Goal: Information Seeking & Learning: Learn about a topic

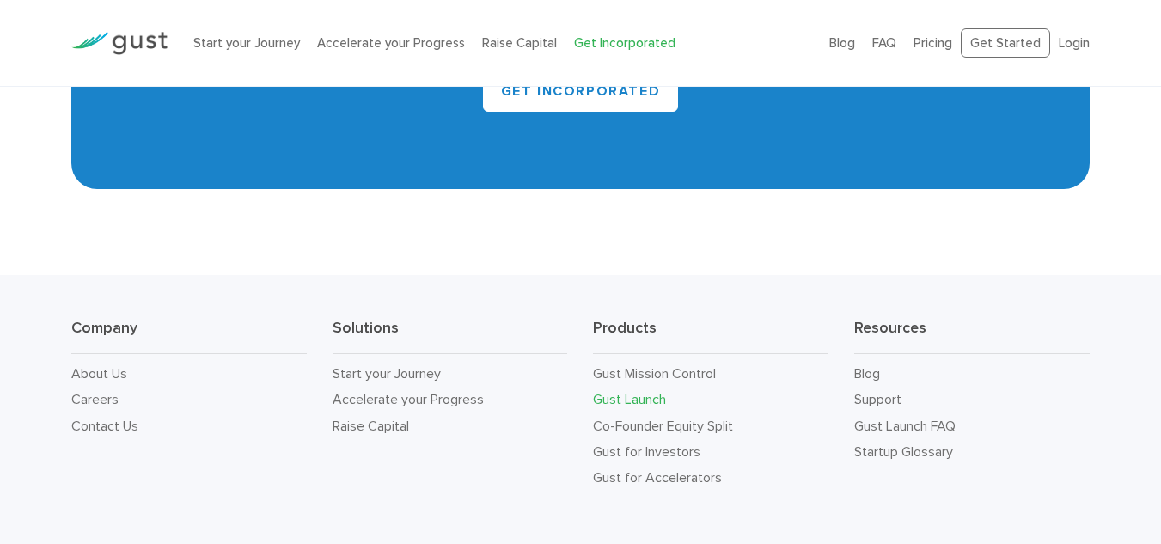
scroll to position [10248, 0]
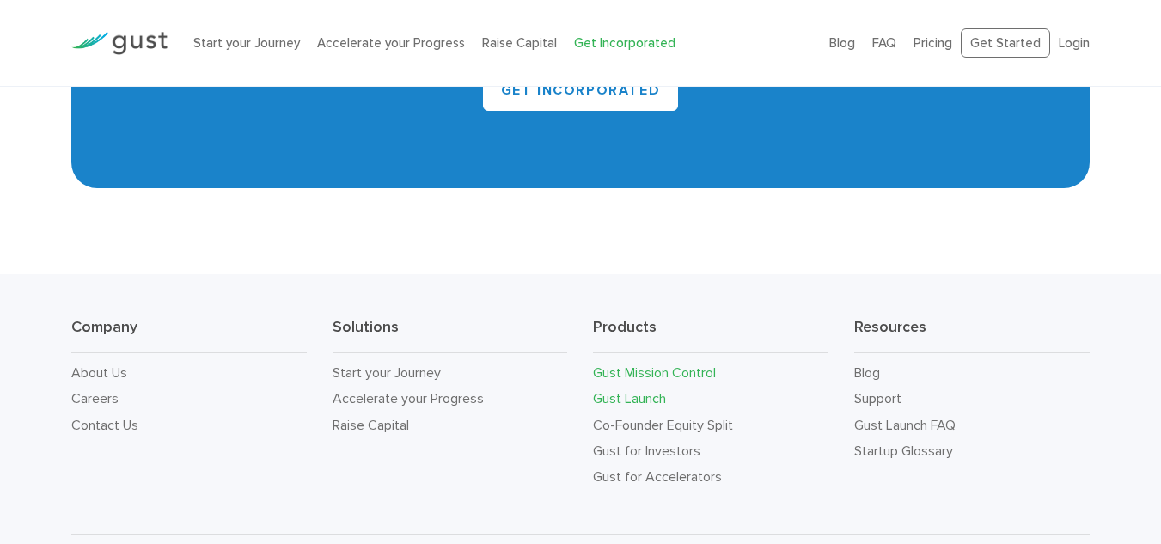
click at [671, 364] on link "Gust Mission Control" at bounding box center [654, 372] width 123 height 16
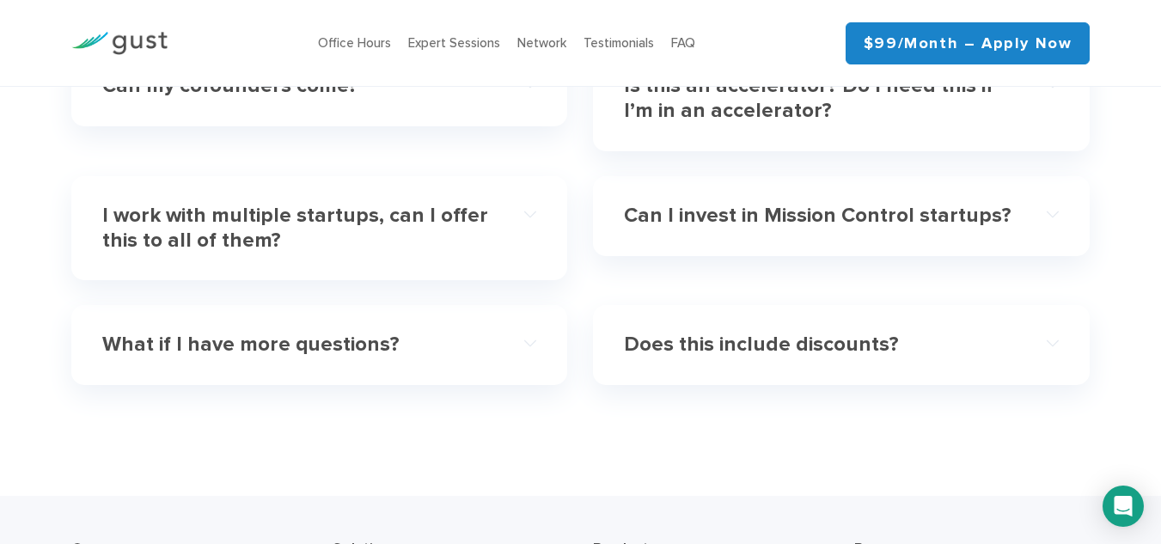
scroll to position [5277, 0]
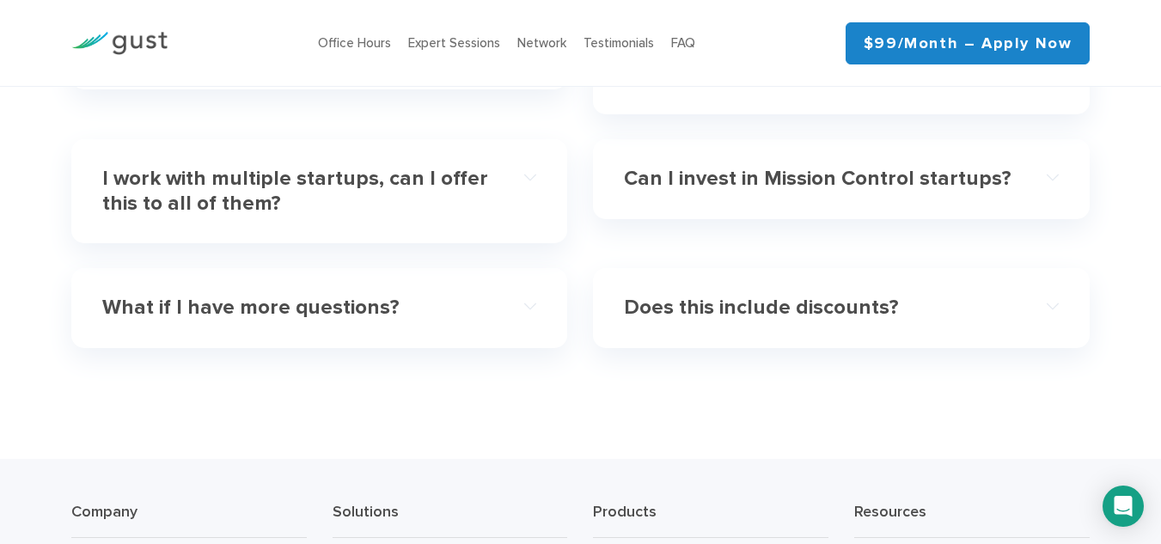
click at [695, 328] on div "Does this include discounts?" at bounding box center [841, 308] width 435 height 52
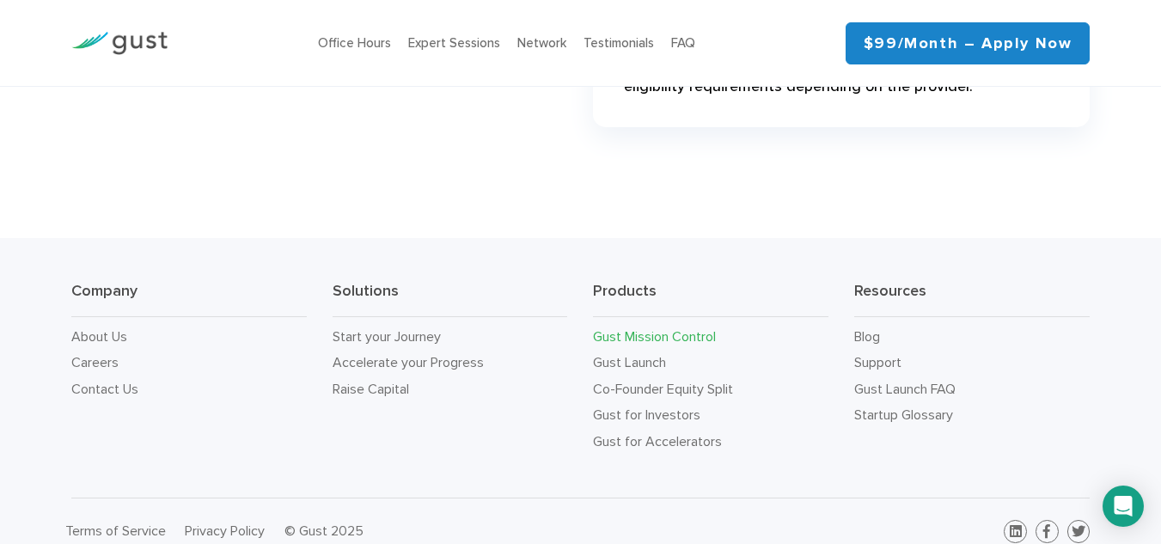
scroll to position [5893, 0]
click at [391, 327] on link "Start your Journey" at bounding box center [387, 335] width 108 height 16
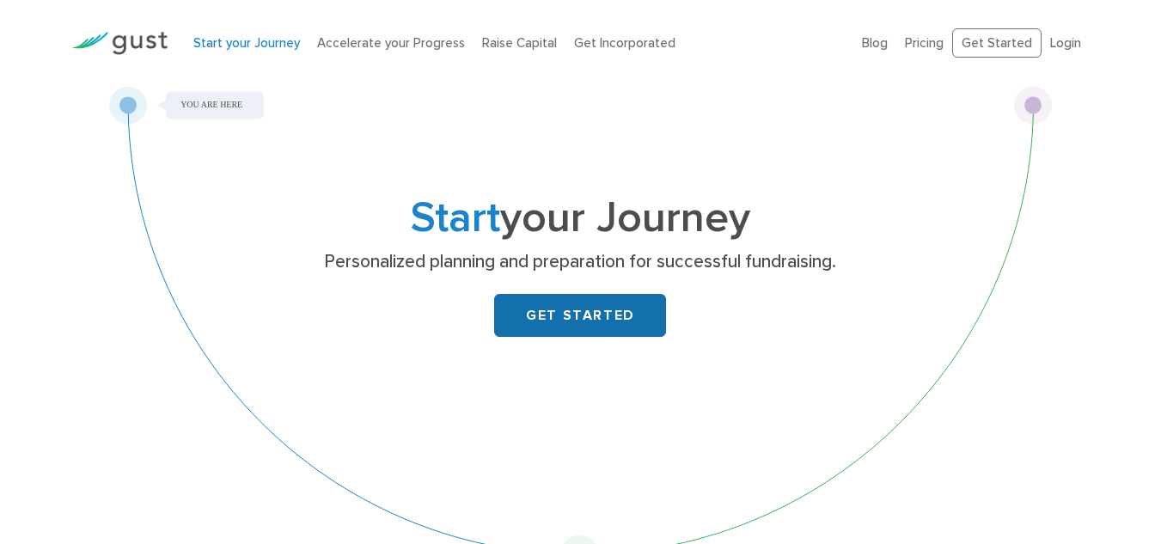
click at [584, 325] on link "GET STARTED" at bounding box center [580, 315] width 172 height 43
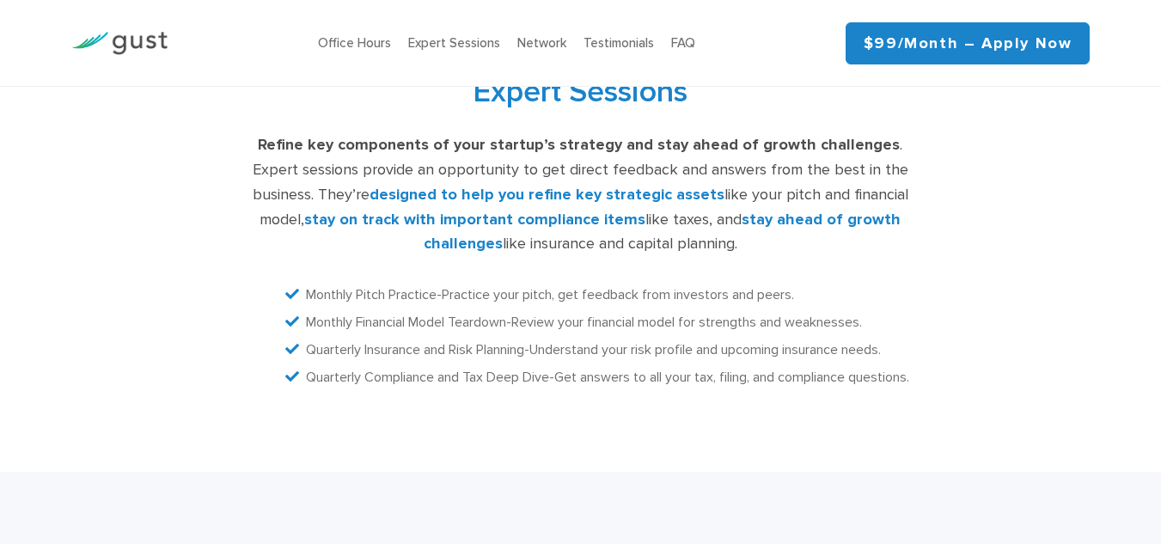
scroll to position [5376, 0]
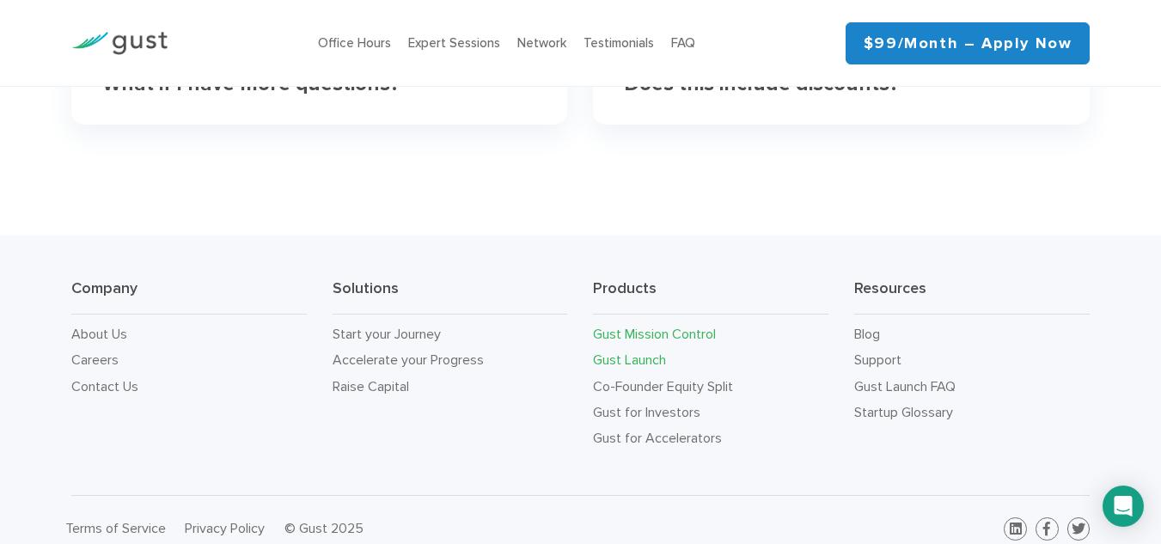
click at [643, 352] on link "Gust Launch" at bounding box center [629, 360] width 73 height 16
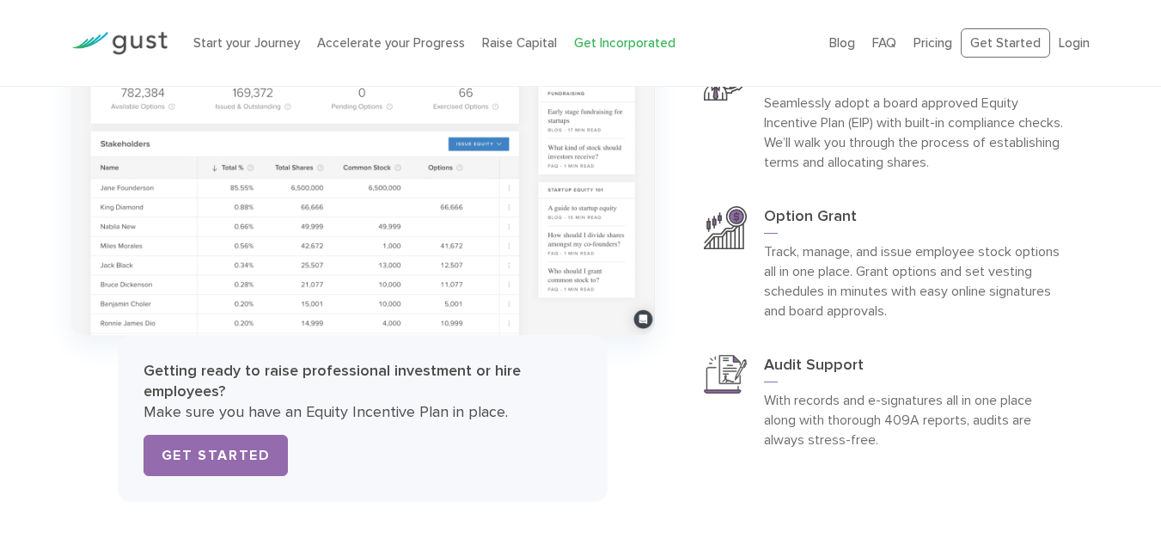
scroll to position [5610, 0]
